Goal: Information Seeking & Learning: Learn about a topic

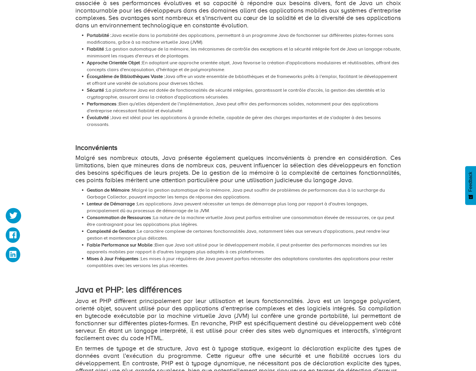
scroll to position [932, 0]
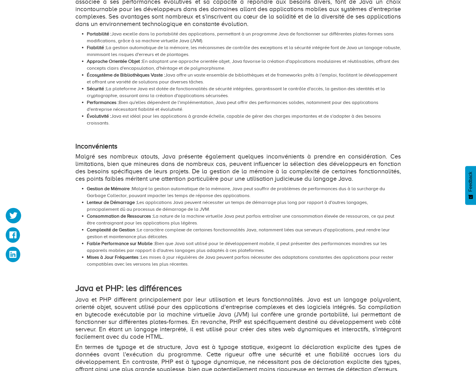
click at [107, 219] on strong "Consommation de Ressources :" at bounding box center [120, 215] width 67 height 5
click at [116, 232] on strong "Complexité de Gestion :" at bounding box center [112, 229] width 51 height 5
click at [120, 246] on strong "Faible Performance sur Mobile :" at bounding box center [121, 243] width 68 height 5
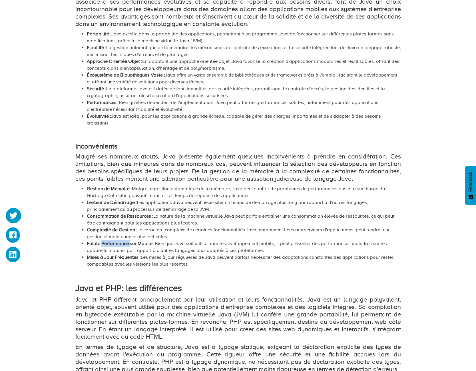
click at [120, 246] on strong "Faible Performance sur Mobile :" at bounding box center [121, 243] width 68 height 5
click at [106, 260] on strong "Mises à Jour Fréquentes :" at bounding box center [114, 256] width 54 height 5
click at [127, 254] on li "Faible Performance sur Mobile : Bien que Java soit utilisé pour le développemen…" at bounding box center [244, 247] width 314 height 14
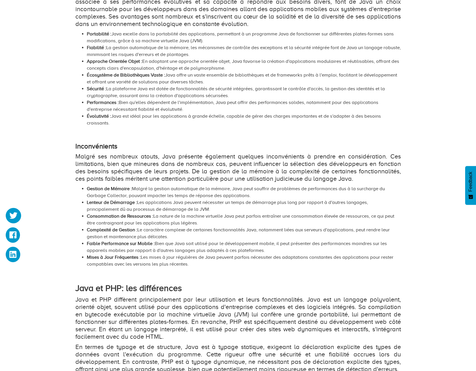
click at [132, 260] on strong "Mises à Jour Fréquentes :" at bounding box center [114, 256] width 54 height 5
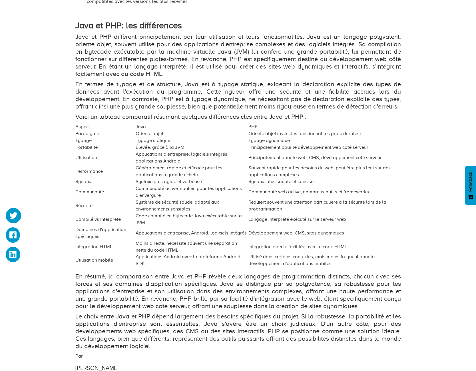
scroll to position [1282, 0]
